Goal: Task Accomplishment & Management: Use online tool/utility

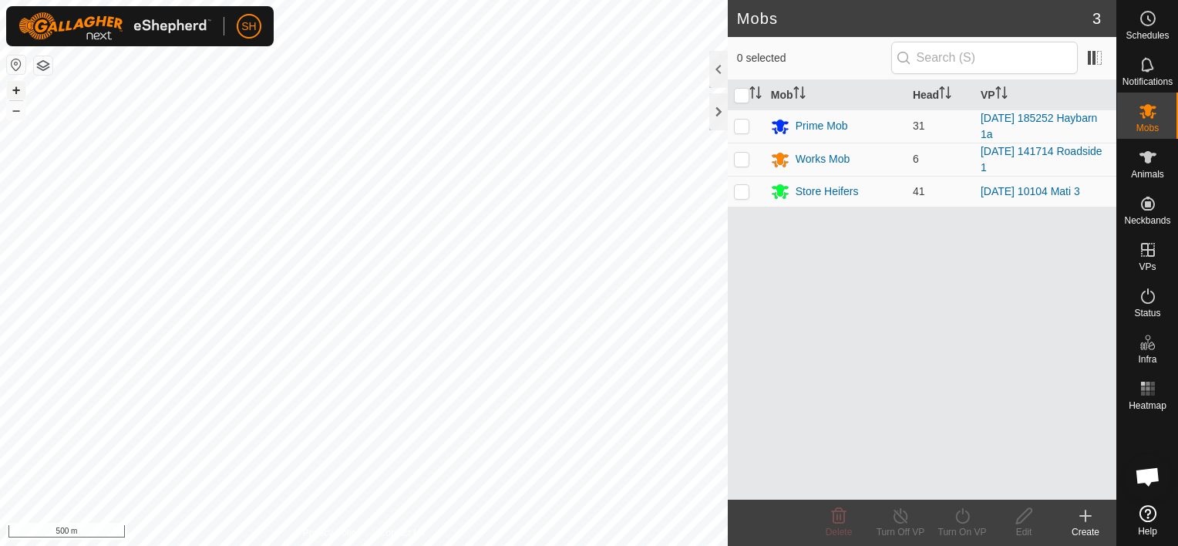
click at [21, 92] on button "+" at bounding box center [16, 90] width 19 height 19
click at [365, 545] on html "SH Schedules Notifications Mobs Animals Neckbands VPs Status Infra Heatmap Help…" at bounding box center [589, 273] width 1178 height 546
click at [1086, 517] on icon at bounding box center [1086, 515] width 0 height 11
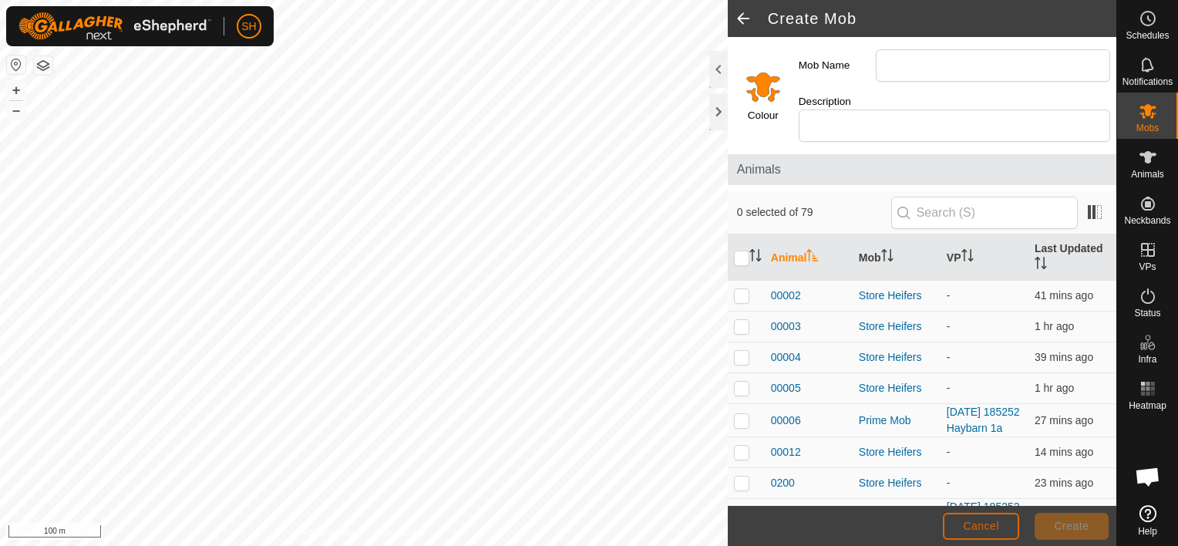
click at [996, 532] on span "Cancel" at bounding box center [981, 526] width 36 height 12
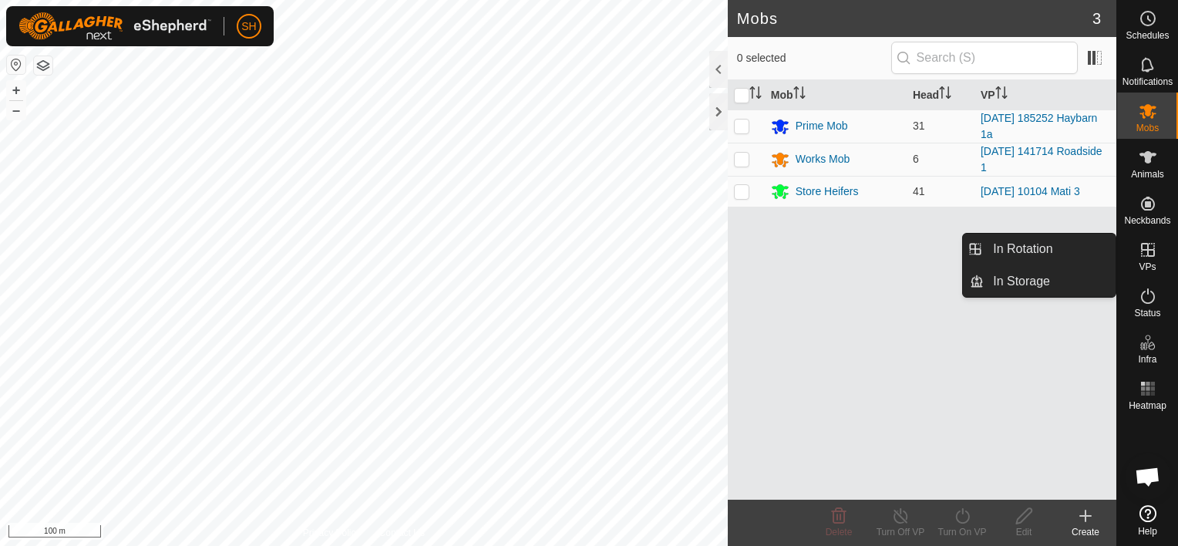
click at [1146, 250] on icon at bounding box center [1148, 250] width 14 height 14
click at [1053, 253] on link "In Rotation" at bounding box center [1050, 249] width 132 height 31
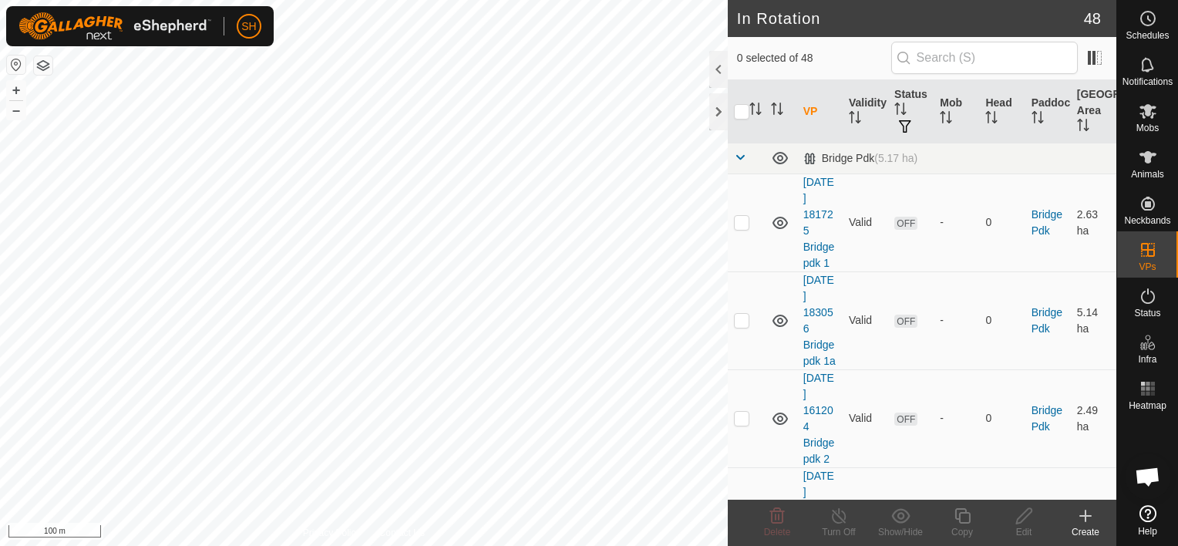
click at [1086, 509] on icon at bounding box center [1085, 516] width 19 height 19
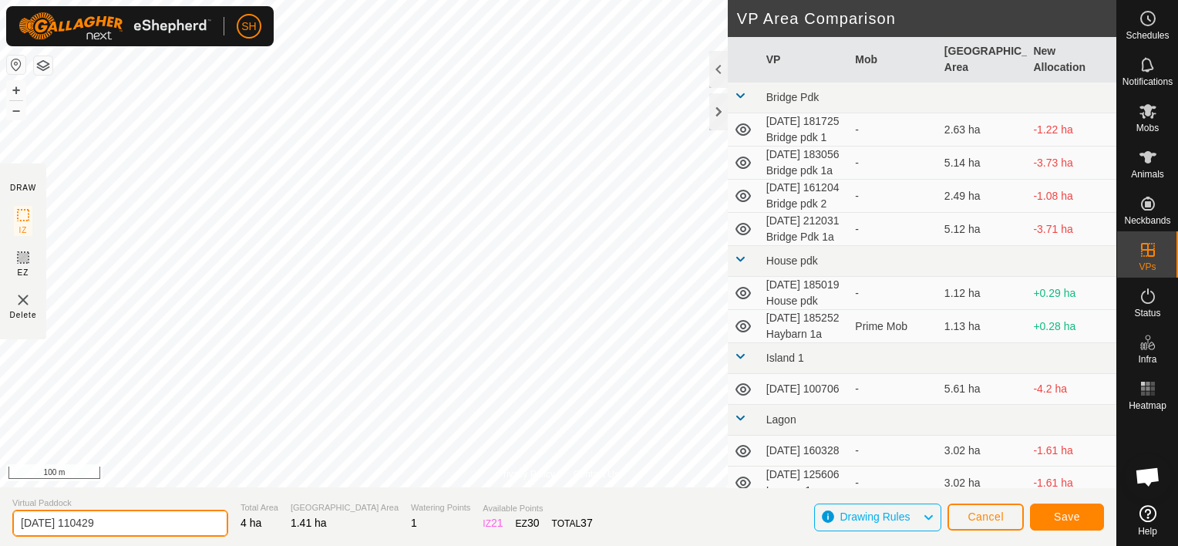
click at [134, 521] on input "[DATE] 110429" at bounding box center [120, 523] width 216 height 27
type input "[DATE] 110429 Roadside 679"
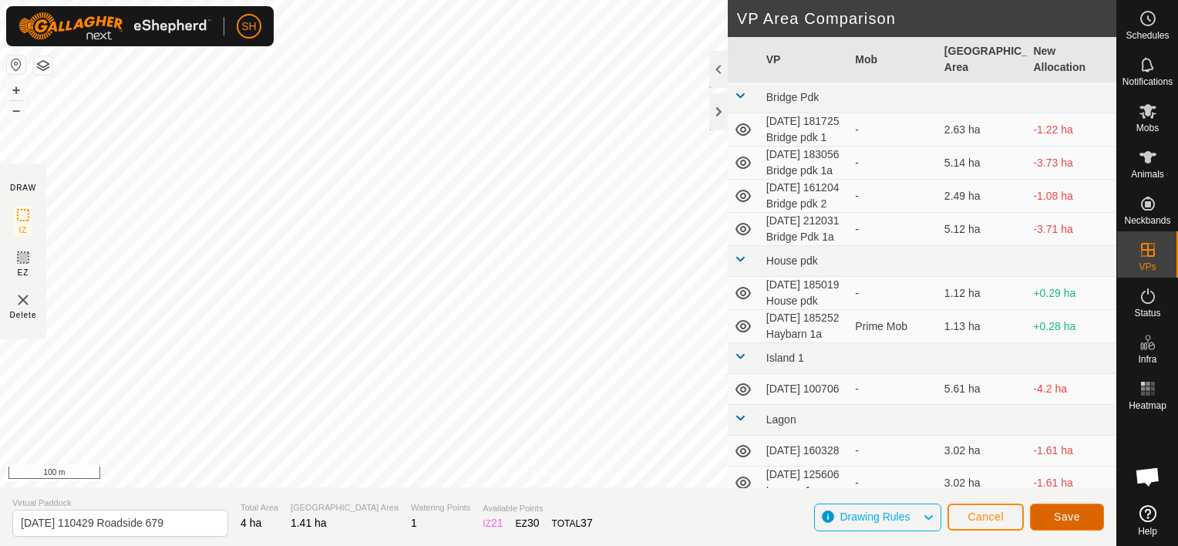
click at [1068, 518] on span "Save" at bounding box center [1067, 516] width 26 height 12
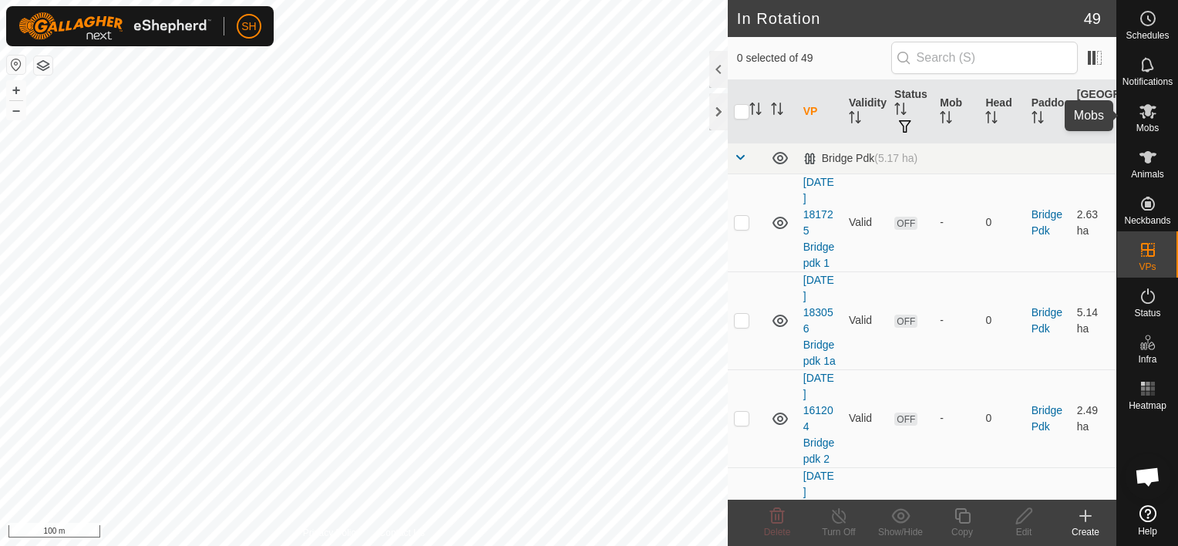
click at [1154, 109] on icon at bounding box center [1148, 111] width 19 height 19
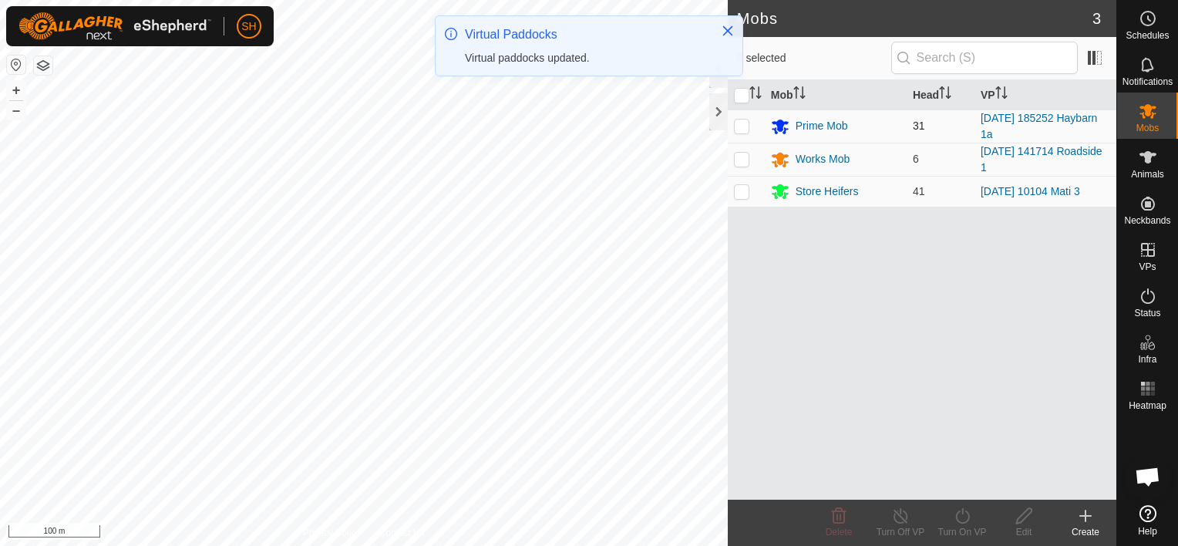
click at [745, 126] on p-checkbox at bounding box center [741, 126] width 15 height 12
checkbox input "true"
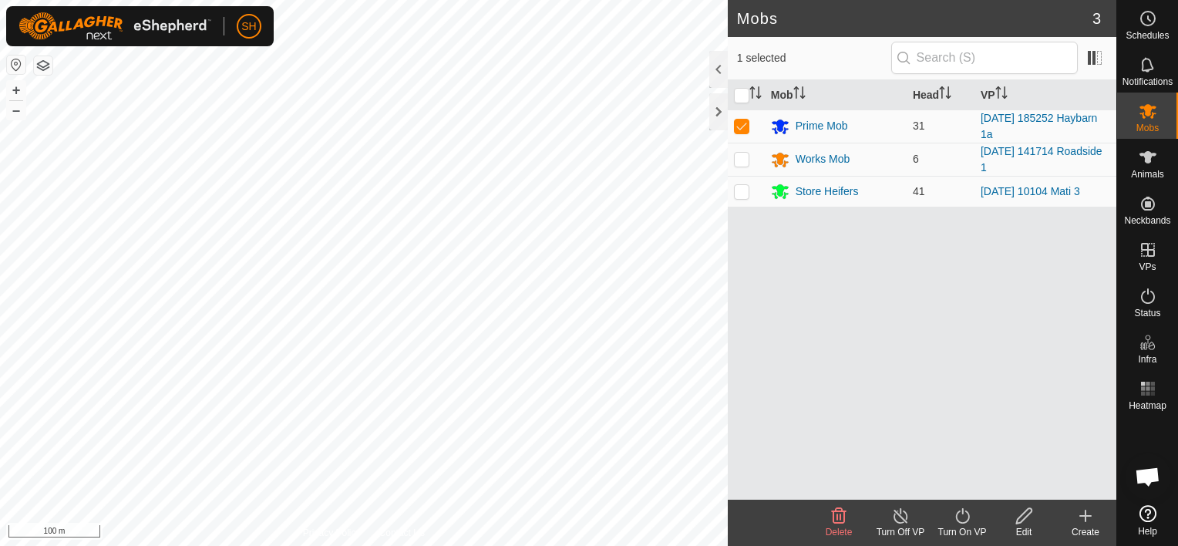
click at [957, 517] on icon at bounding box center [962, 516] width 19 height 19
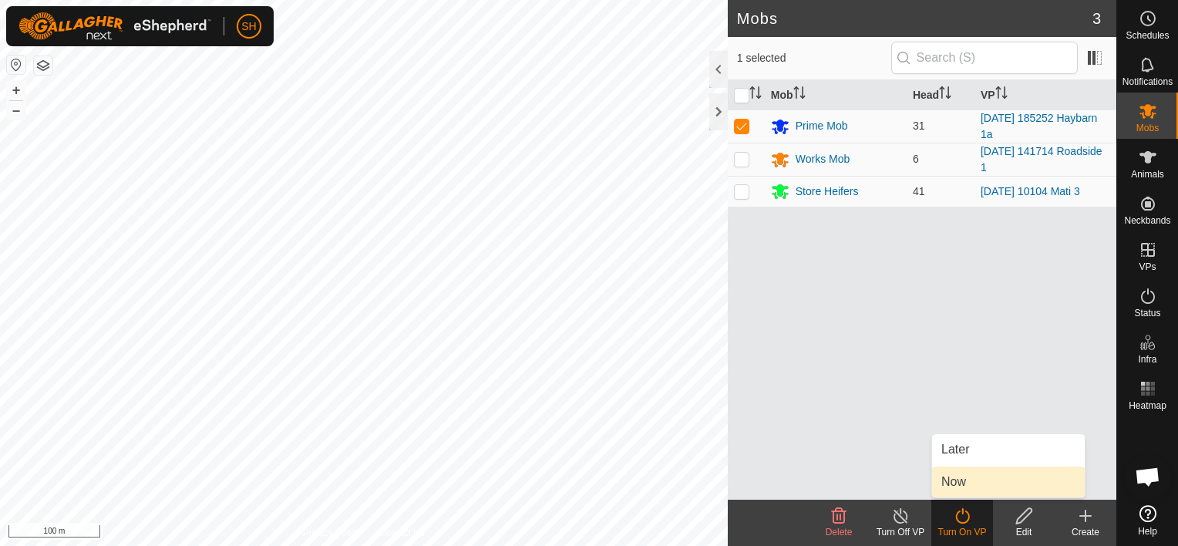
click at [979, 486] on link "Now" at bounding box center [1008, 482] width 153 height 31
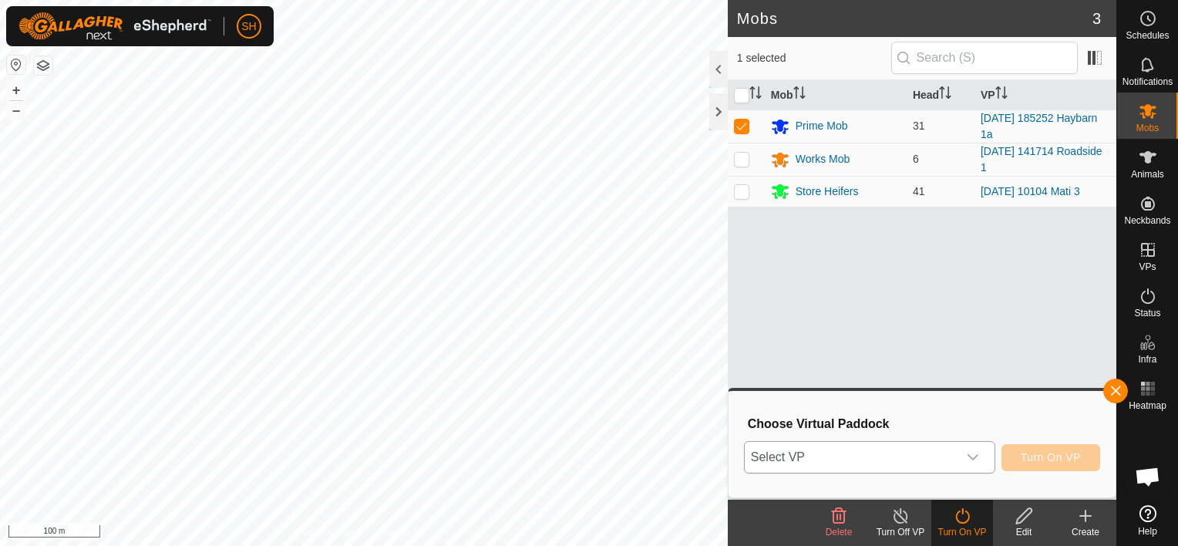
click at [975, 453] on icon "dropdown trigger" at bounding box center [973, 457] width 12 height 12
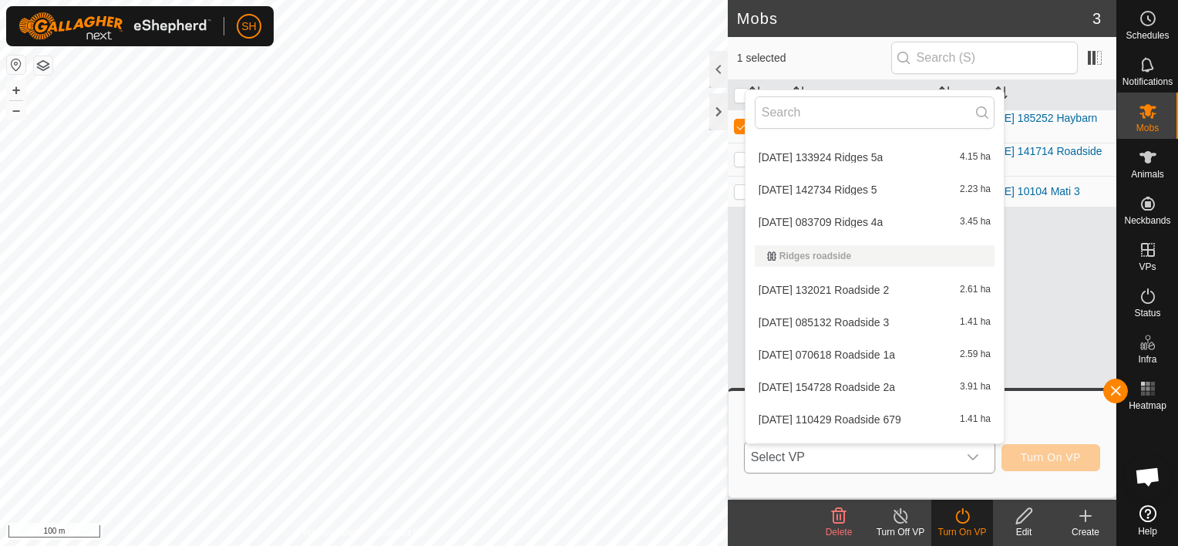
scroll to position [976, 0]
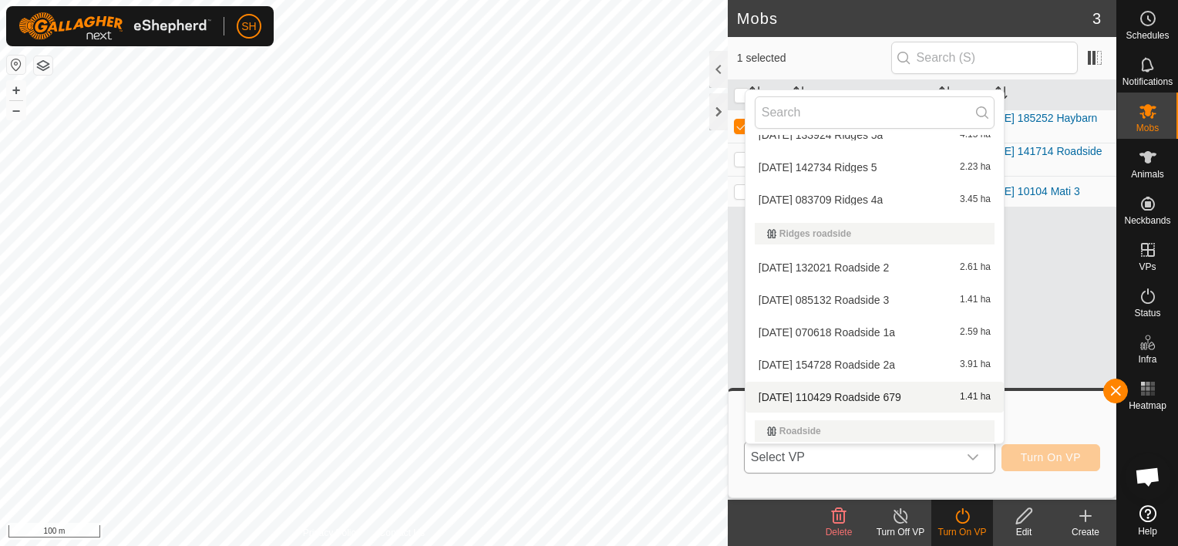
click at [885, 392] on li "[DATE] 110429 Roadside 679 1.41 ha" at bounding box center [875, 397] width 258 height 31
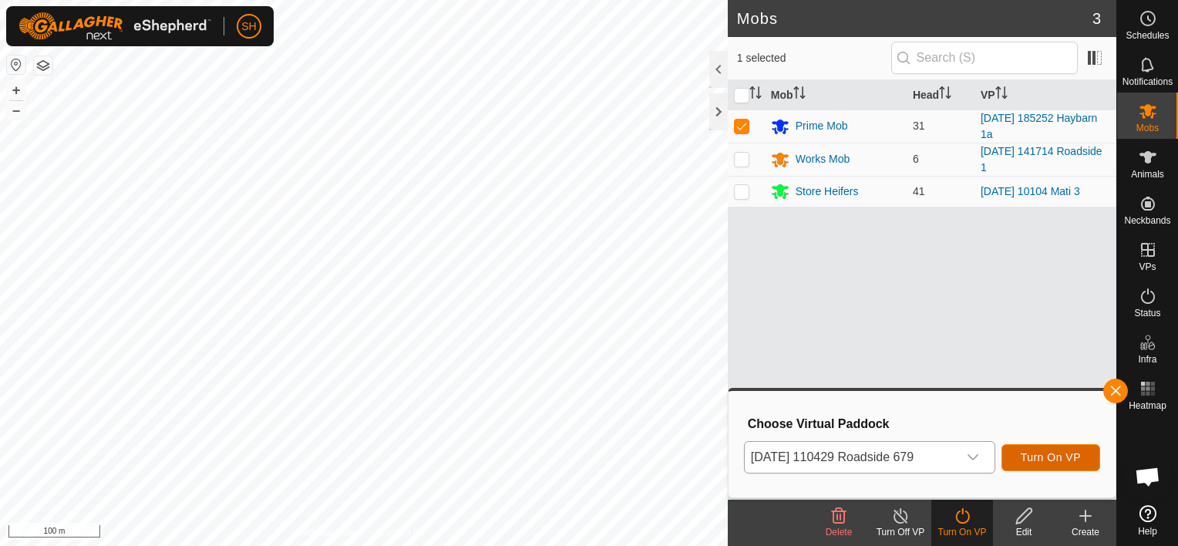
click at [1046, 460] on span "Turn On VP" at bounding box center [1051, 457] width 60 height 12
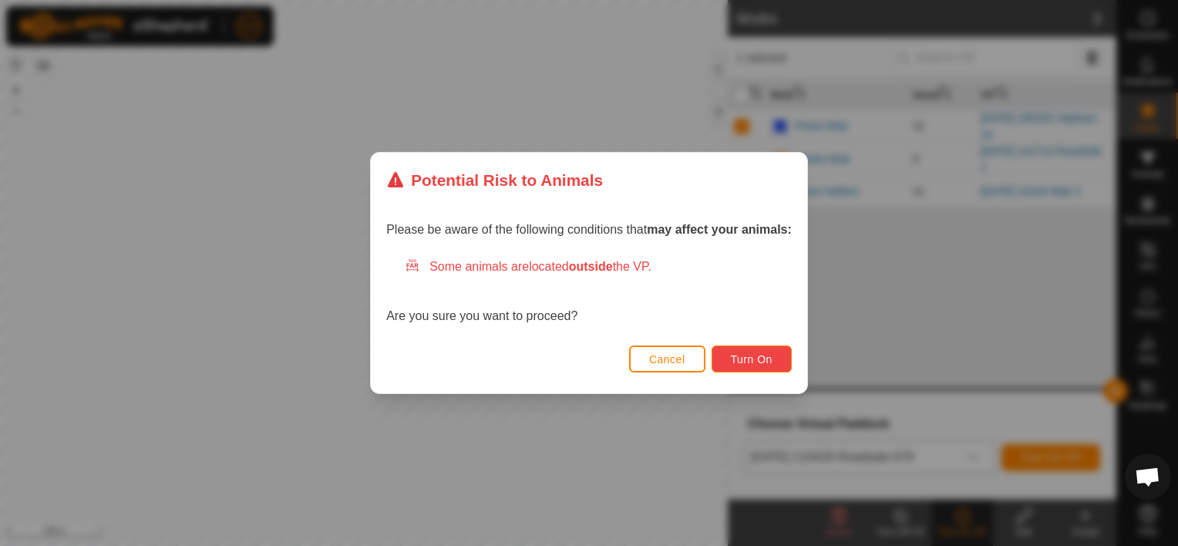
click at [756, 363] on span "Turn On" at bounding box center [752, 359] width 42 height 12
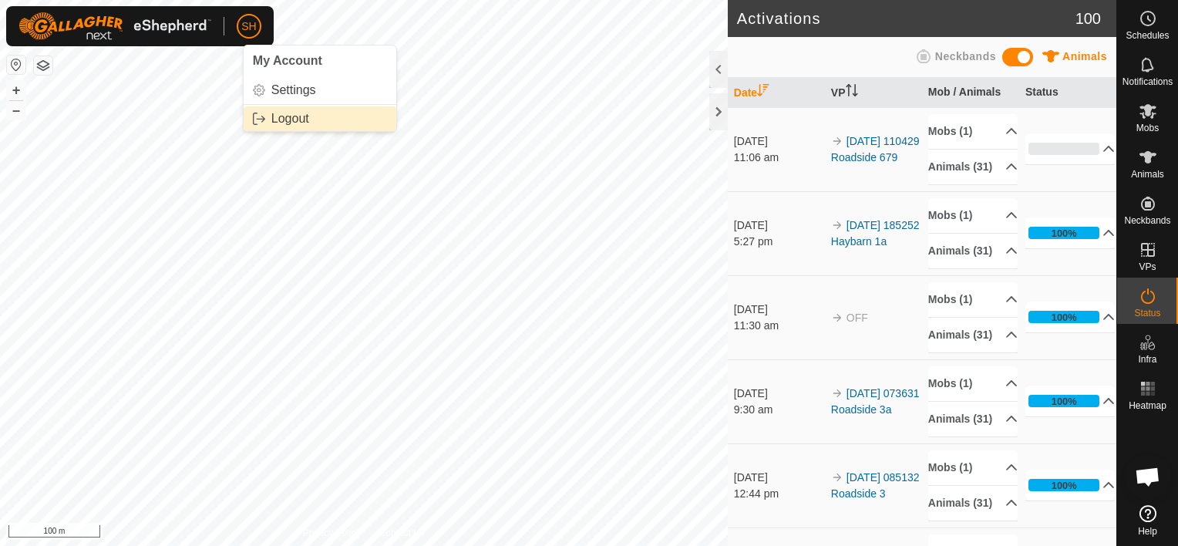
click at [280, 123] on link "Logout" at bounding box center [320, 118] width 153 height 25
